Goal: Task Accomplishment & Management: Use online tool/utility

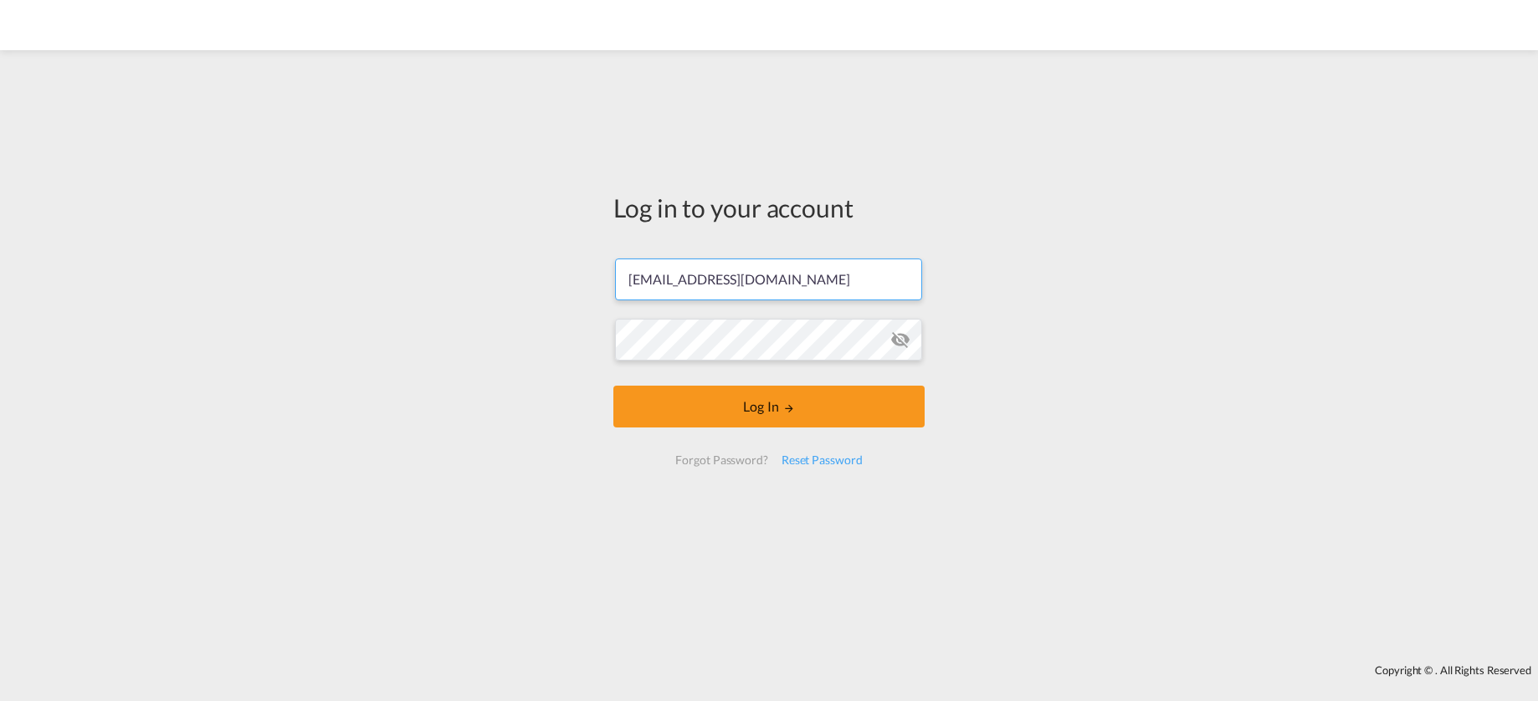
click at [902, 346] on md-icon "icon-eye-off" at bounding box center [900, 340] width 20 height 20
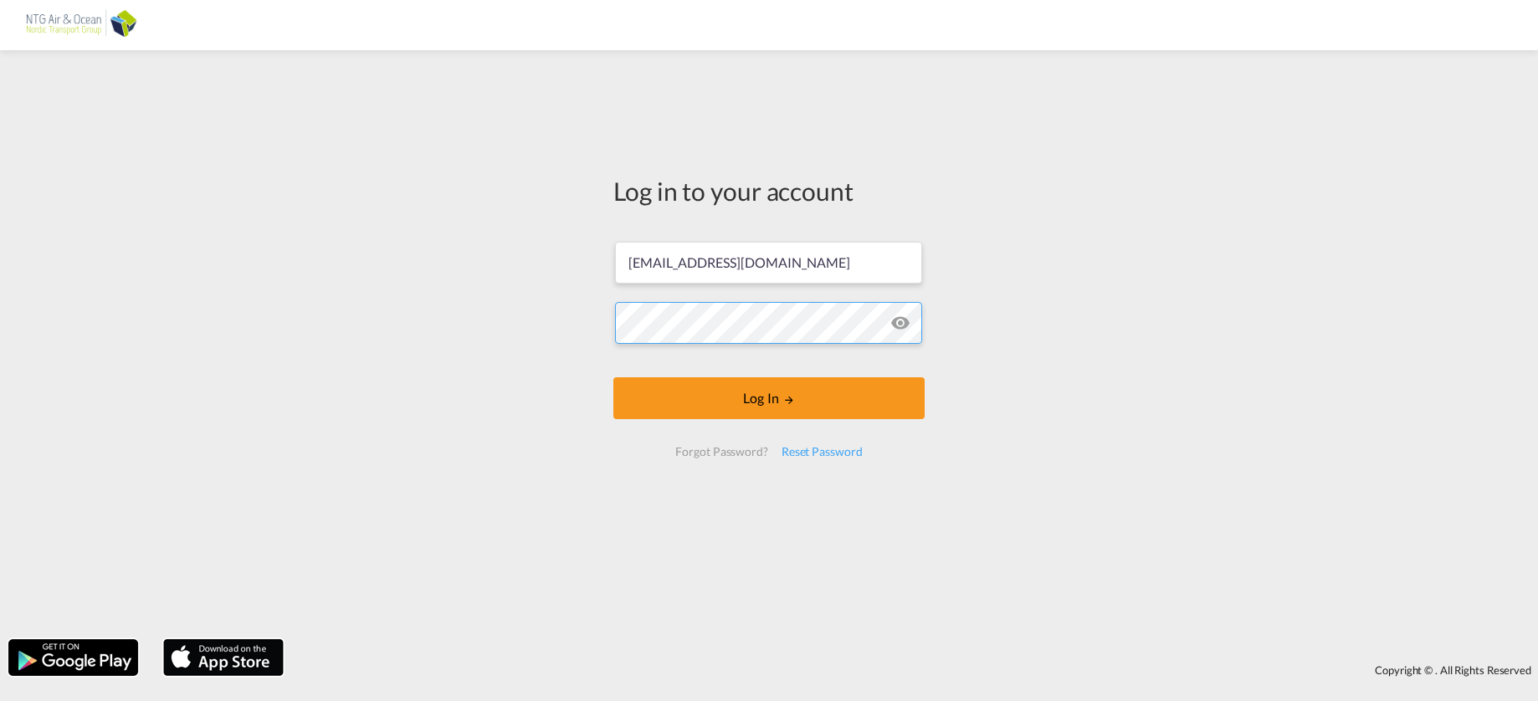
click at [600, 328] on div "Log in to your account [EMAIL_ADDRESS][DOMAIN_NAME] Log In Forgot Password? Res…" at bounding box center [769, 345] width 1538 height 572
click at [643, 451] on form "[EMAIL_ADDRESS][DOMAIN_NAME] Log In Forgot Password? Reset Password" at bounding box center [768, 349] width 311 height 249
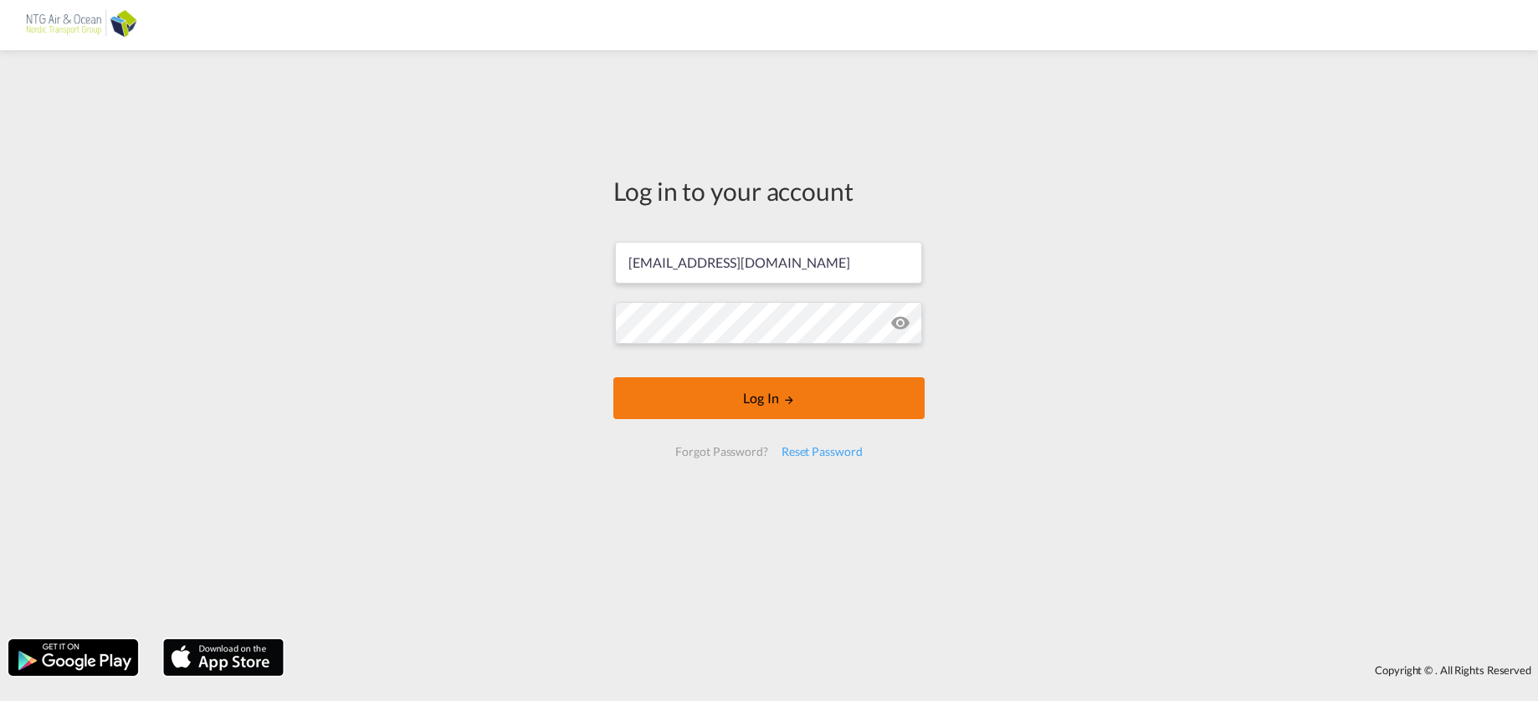
click at [741, 403] on button "Log In" at bounding box center [768, 398] width 311 height 42
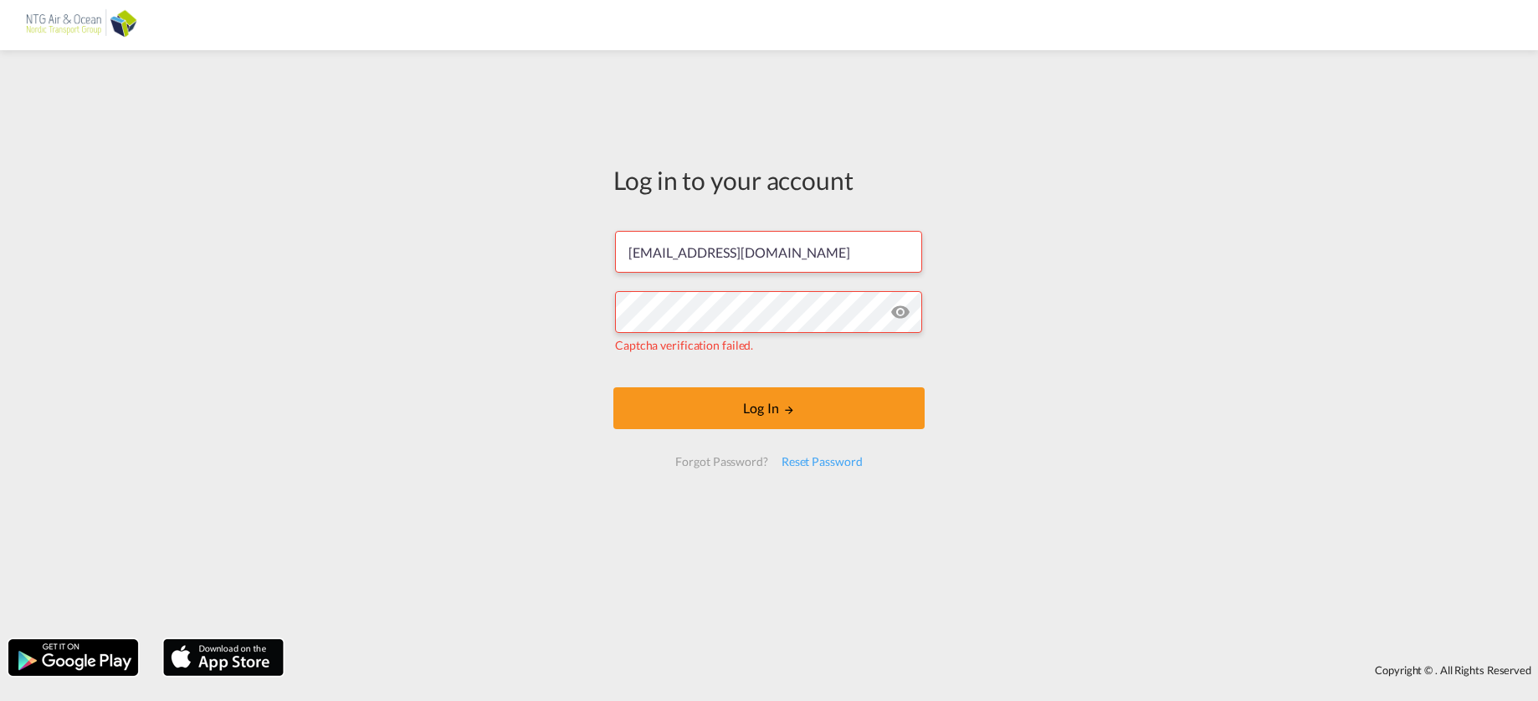
click at [903, 313] on md-icon "icon-eye-off" at bounding box center [900, 312] width 20 height 20
click at [781, 415] on button "Log In" at bounding box center [768, 408] width 311 height 42
click at [898, 316] on md-icon "icon-eye-off" at bounding box center [900, 312] width 20 height 20
drag, startPoint x: 636, startPoint y: 280, endPoint x: 559, endPoint y: 274, distance: 77.2
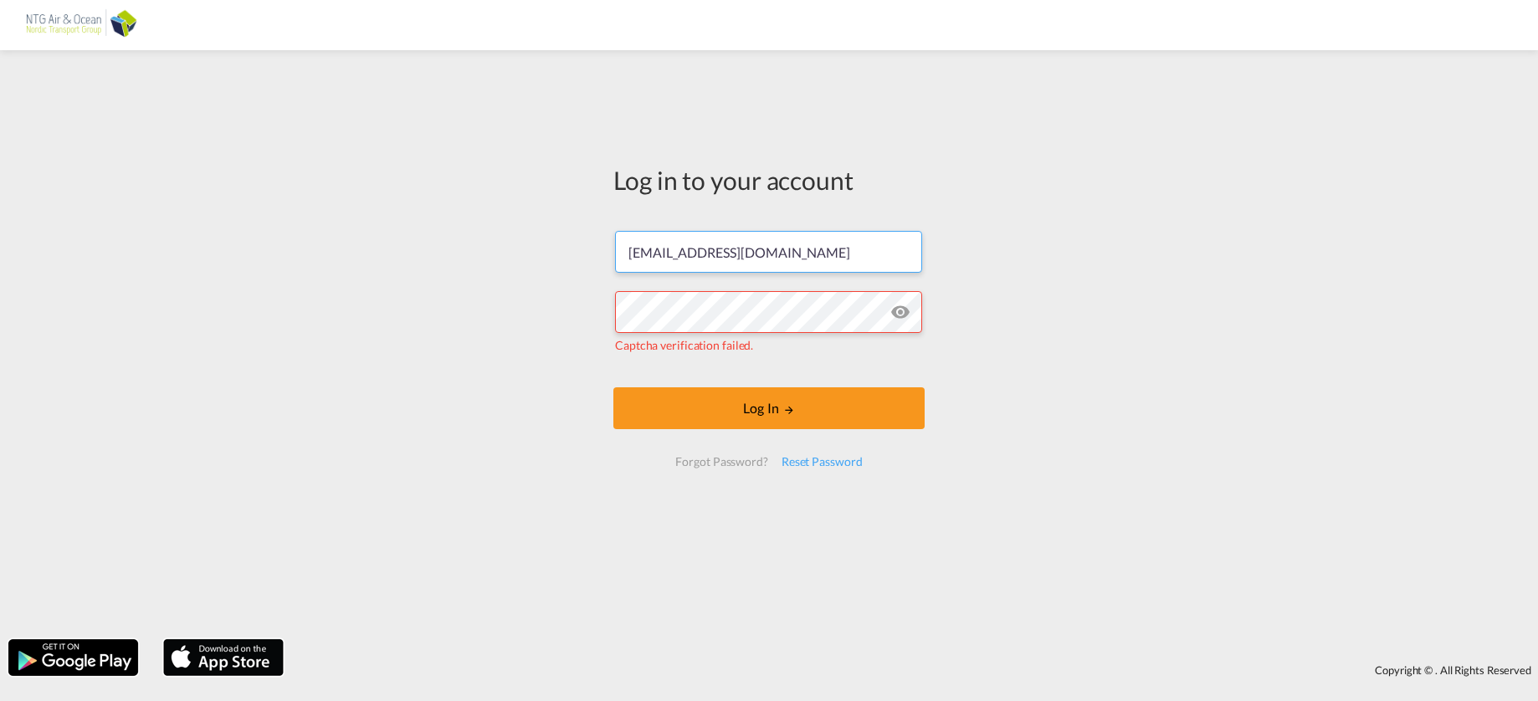
click at [559, 274] on div "Log in to your account [EMAIL_ADDRESS][DOMAIN_NAME] Captcha verification failed…" at bounding box center [769, 345] width 1538 height 572
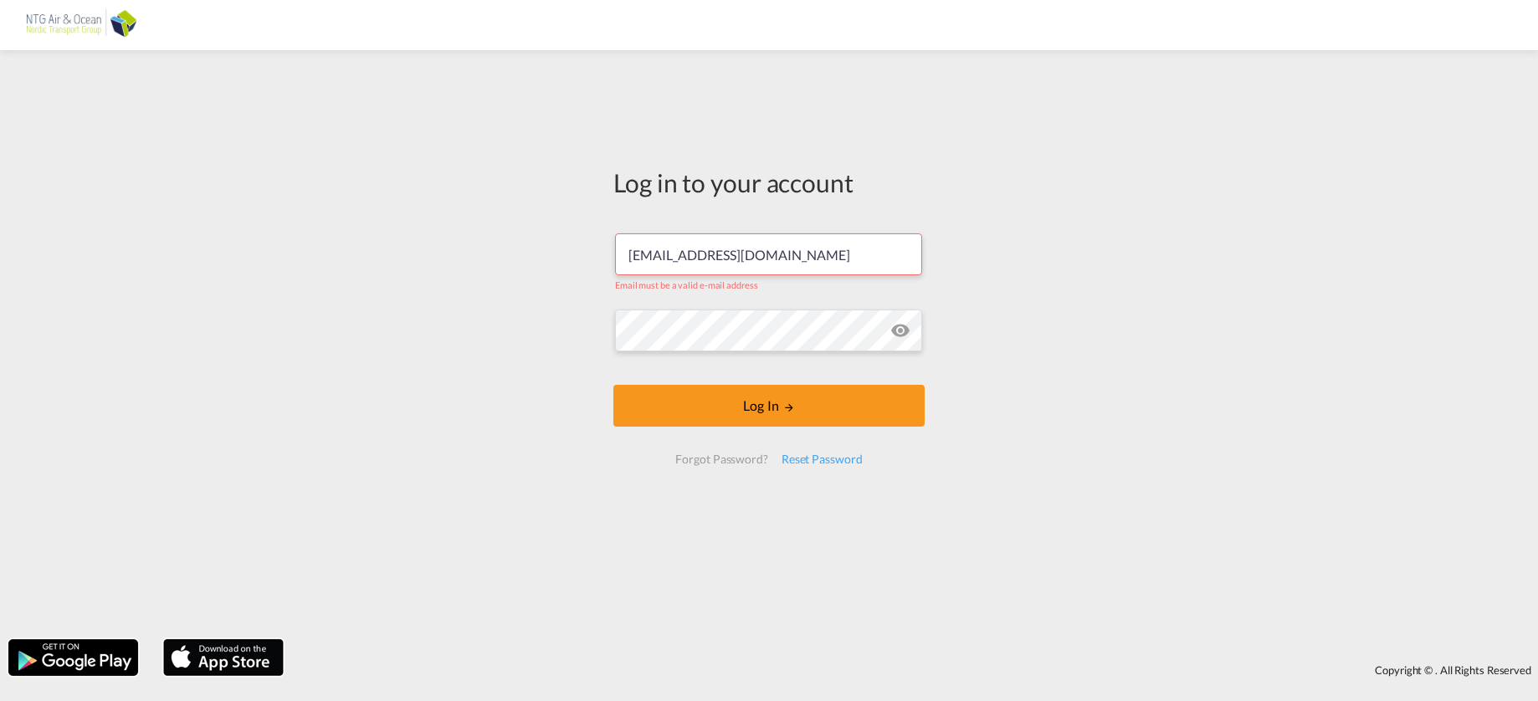
type input "[EMAIL_ADDRESS][DOMAIN_NAME]"
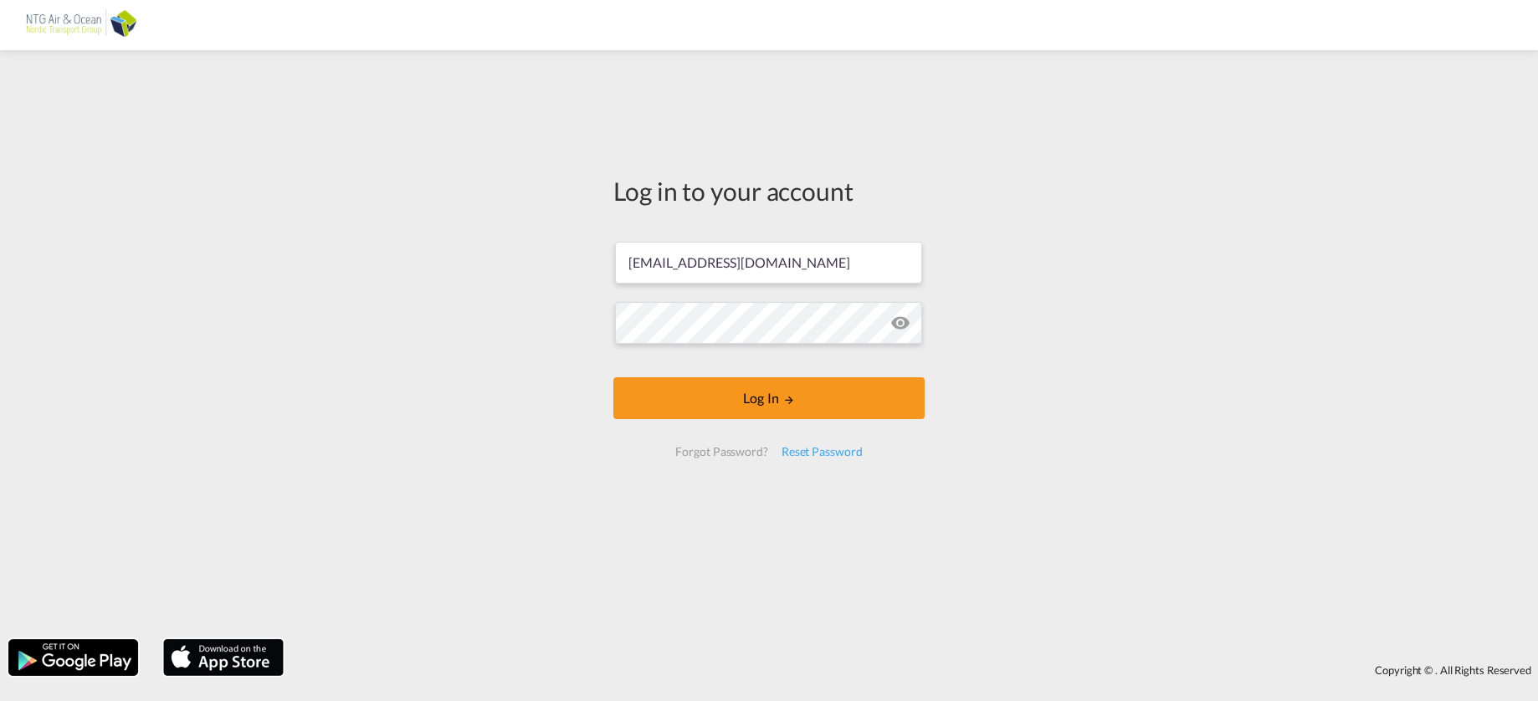
click at [953, 341] on div "Log in to your account [EMAIL_ADDRESS][DOMAIN_NAME] Log In Forgot Password? Res…" at bounding box center [769, 345] width 1538 height 572
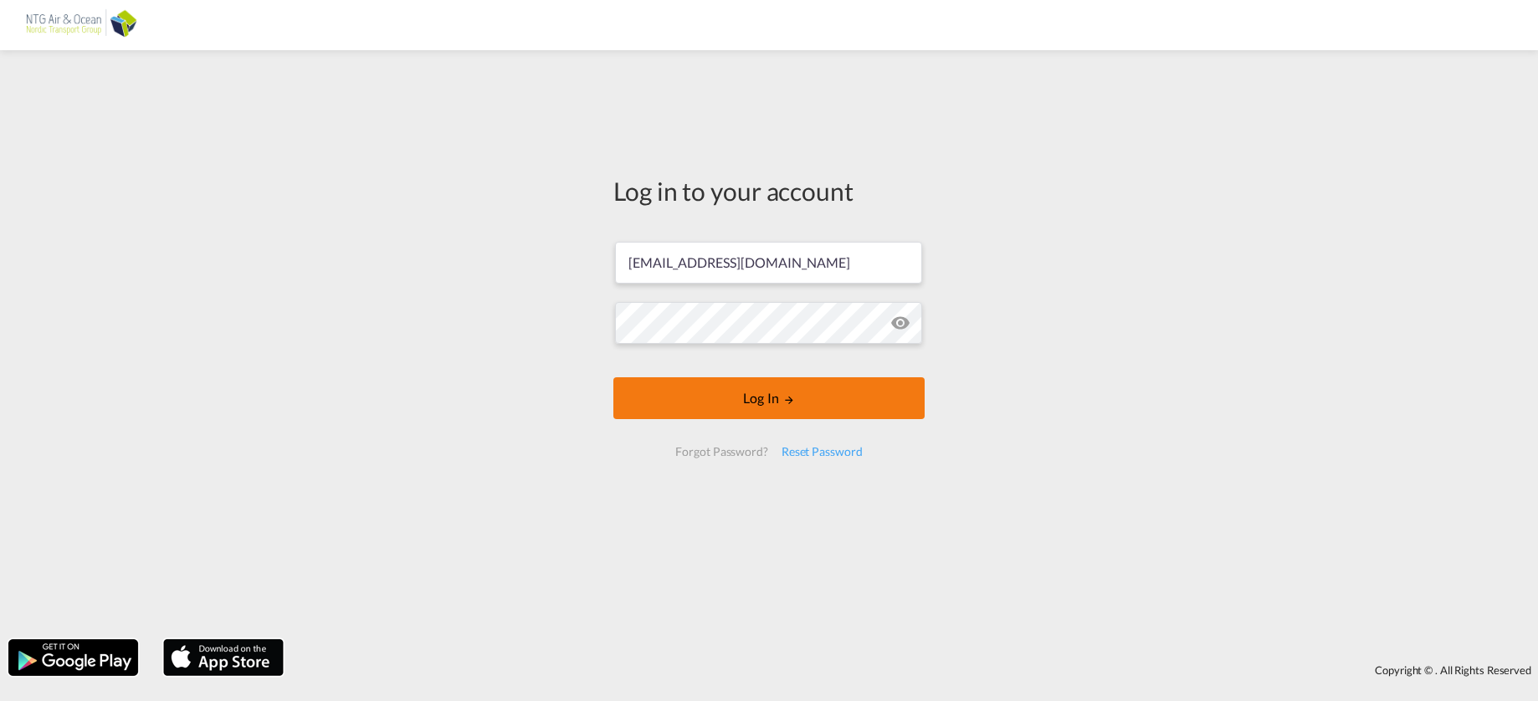
click at [773, 397] on button "Log In" at bounding box center [768, 398] width 311 height 42
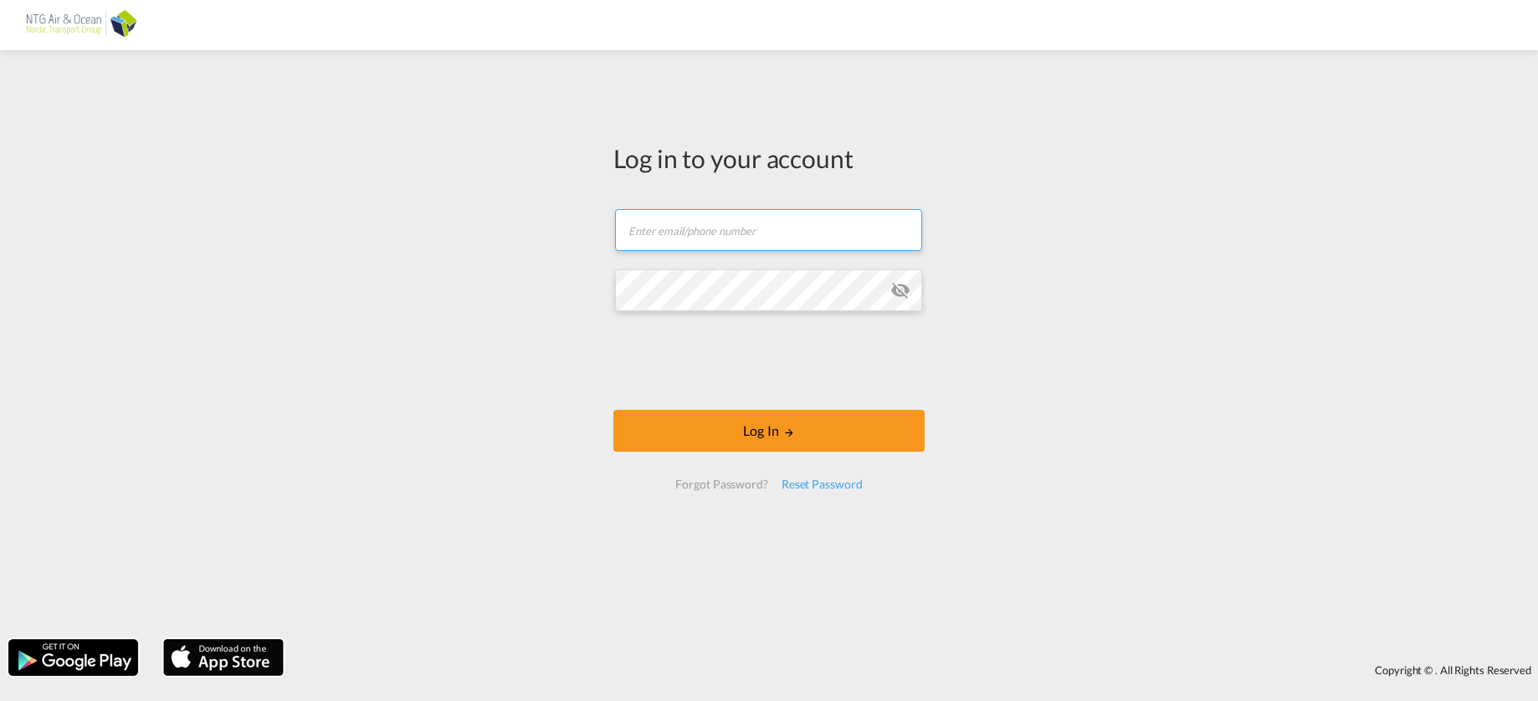
type input "[EMAIL_ADDRESS][DOMAIN_NAME]"
click at [896, 290] on md-icon "icon-eye-off" at bounding box center [900, 290] width 20 height 20
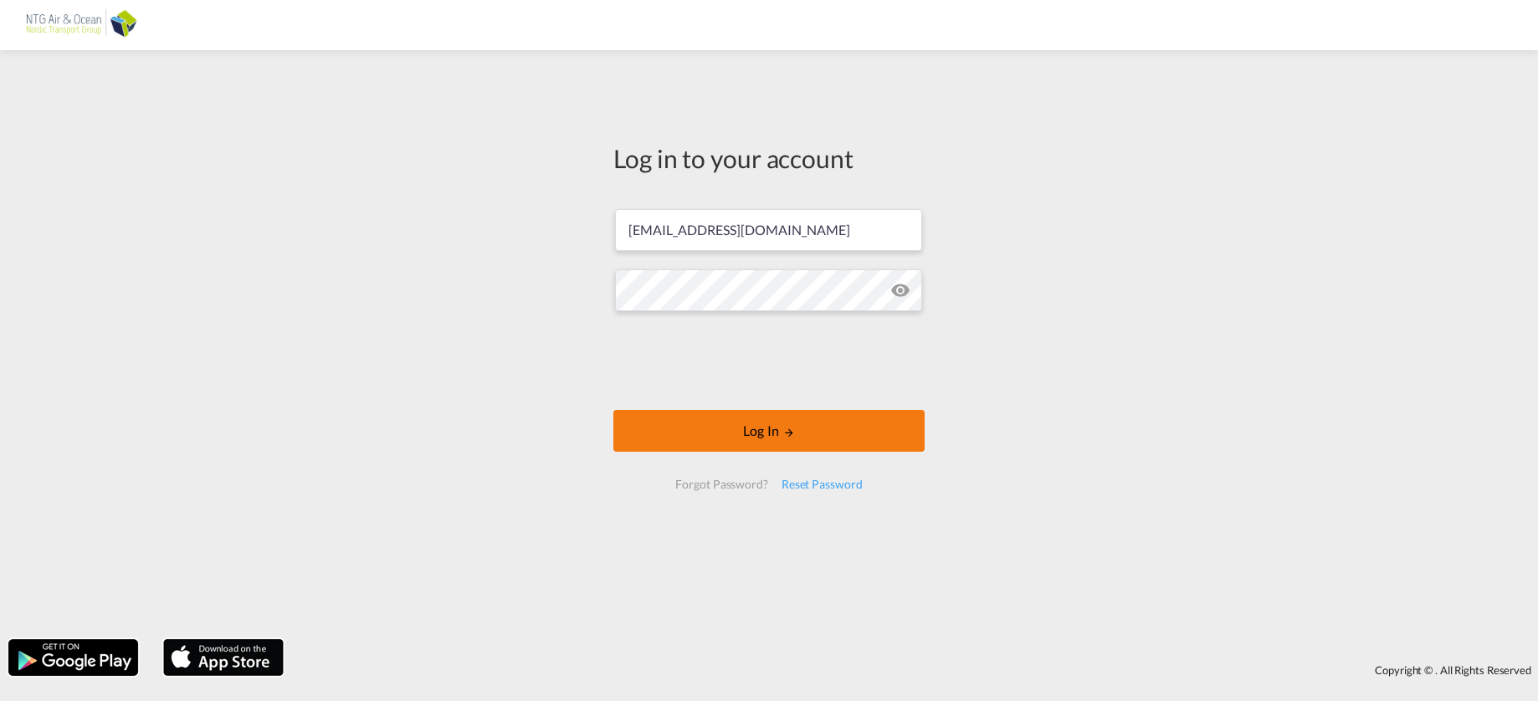
click at [765, 438] on button "Log In" at bounding box center [768, 431] width 311 height 42
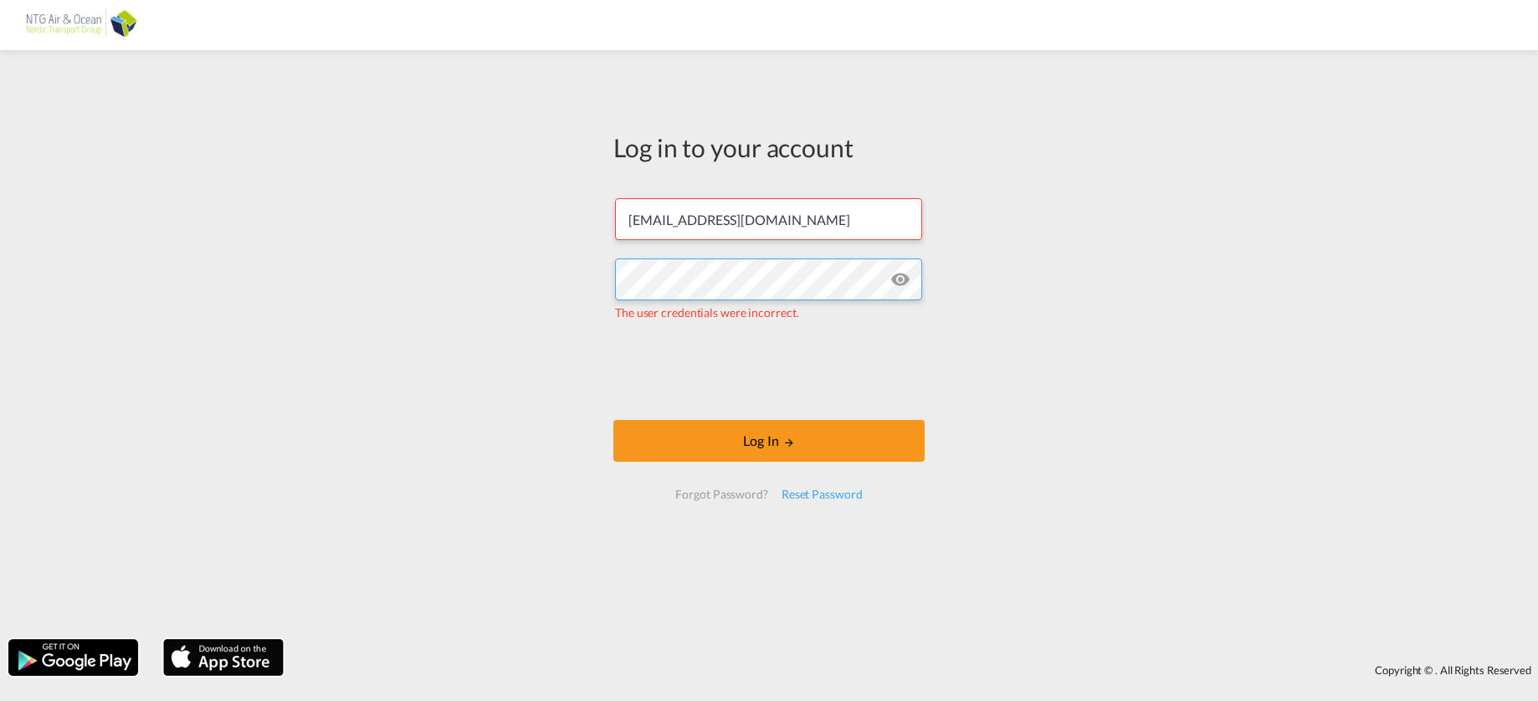
click at [601, 280] on div "Log in to your account [EMAIL_ADDRESS][DOMAIN_NAME] The user credentials were i…" at bounding box center [769, 323] width 336 height 529
click at [577, 348] on div "Log in to your account [EMAIL_ADDRESS][DOMAIN_NAME] The user credentials were i…" at bounding box center [769, 345] width 1538 height 572
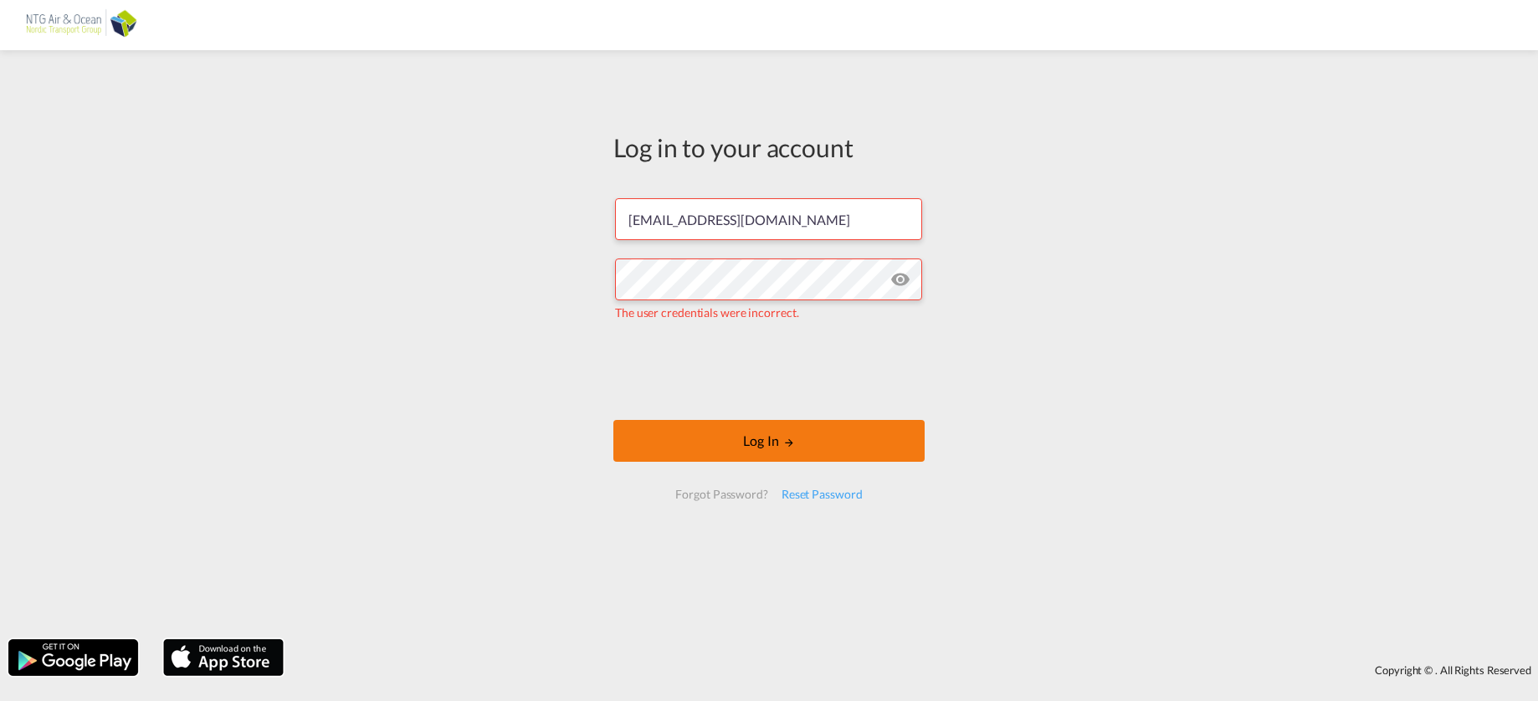
click at [765, 443] on button "Log In" at bounding box center [768, 441] width 311 height 42
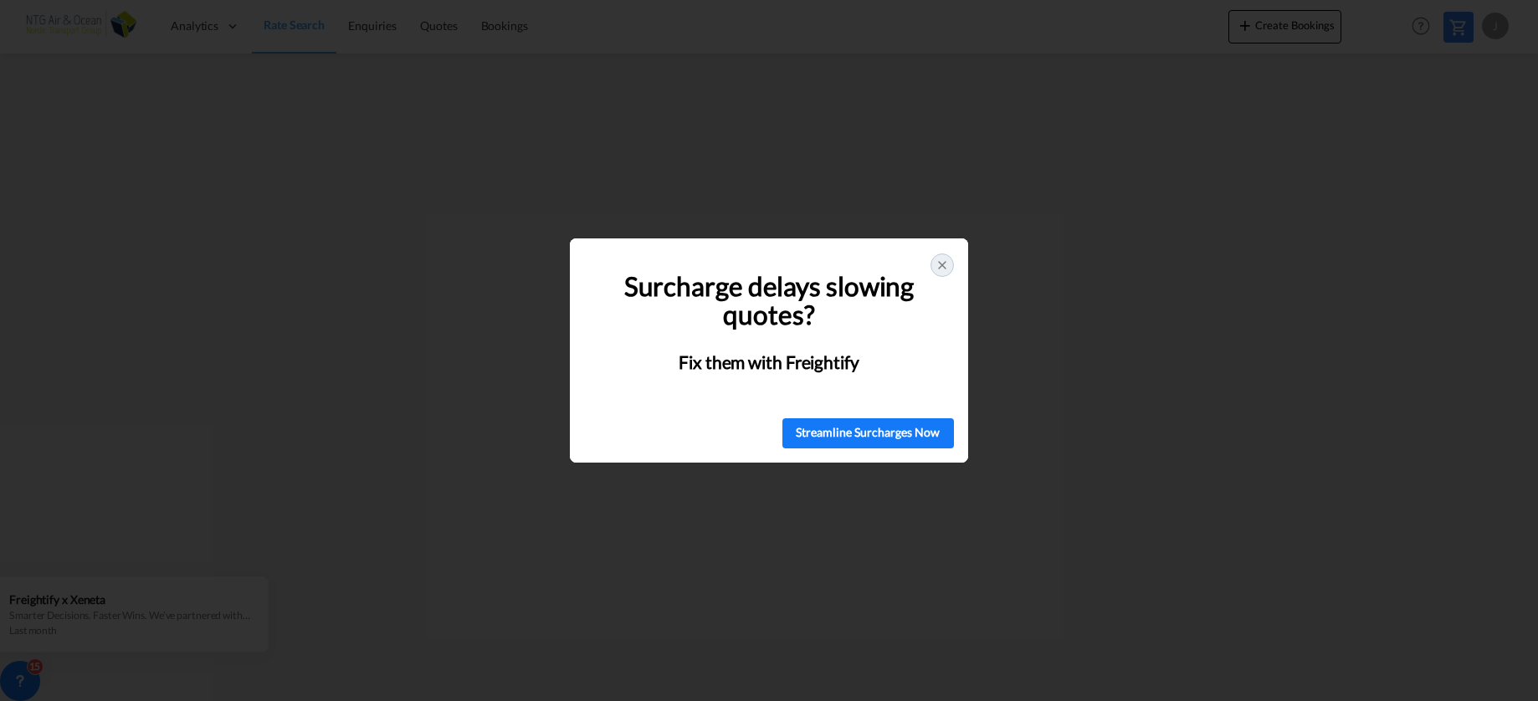
click at [937, 267] on icon at bounding box center [941, 265] width 13 height 13
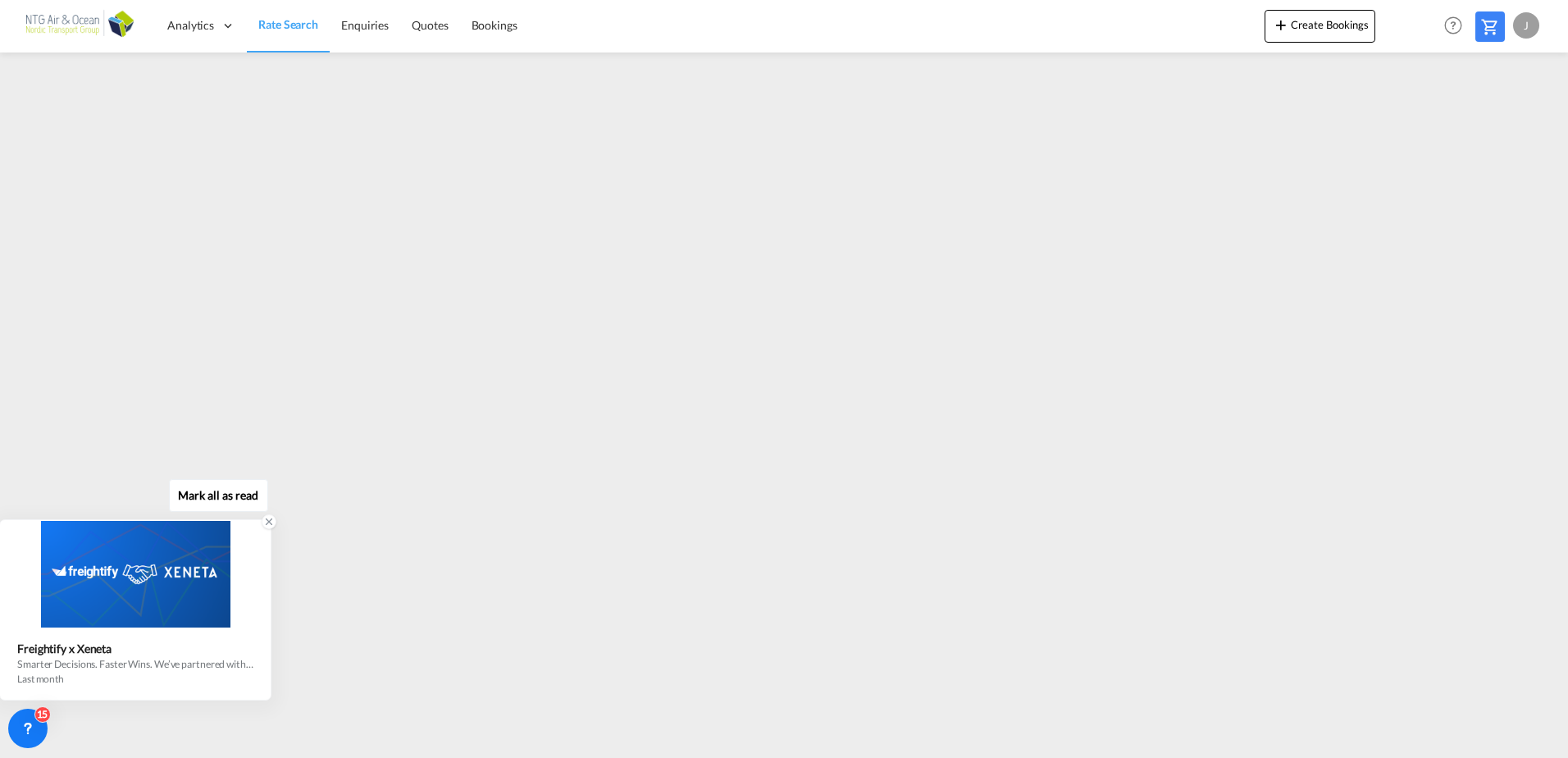
click at [266, 526] on icon at bounding box center [270, 522] width 12 height 12
